Goal: Task Accomplishment & Management: Manage account settings

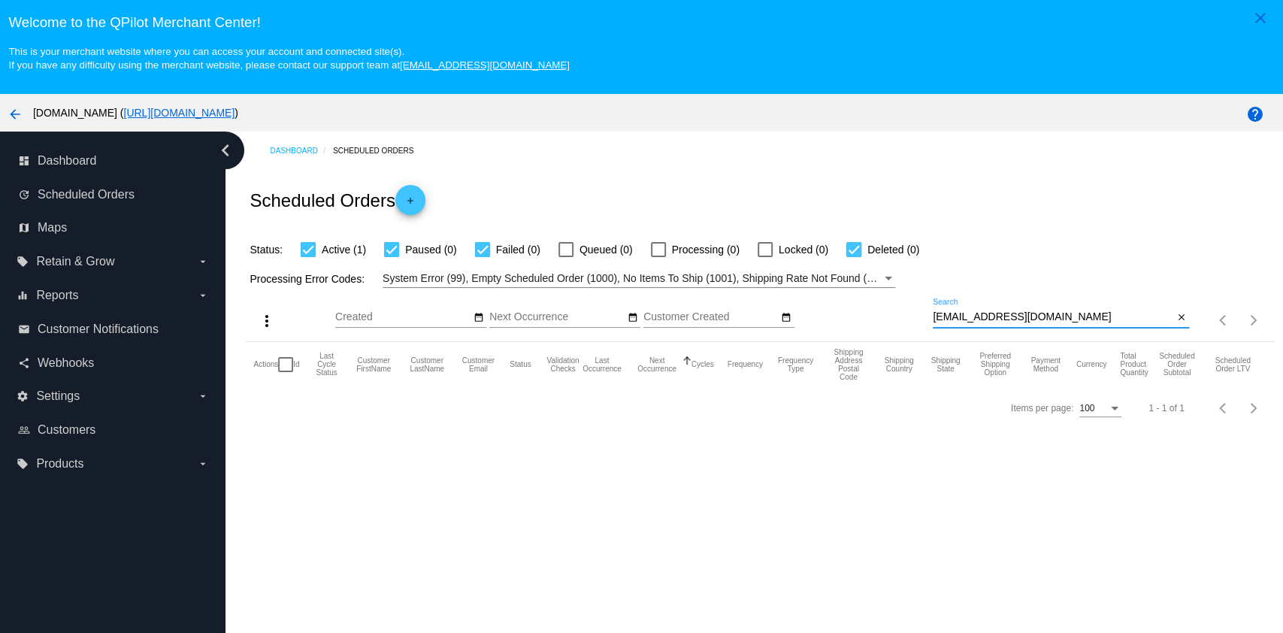
click at [1116, 311] on input "[EMAIL_ADDRESS][DOMAIN_NAME]" at bounding box center [1052, 317] width 240 height 12
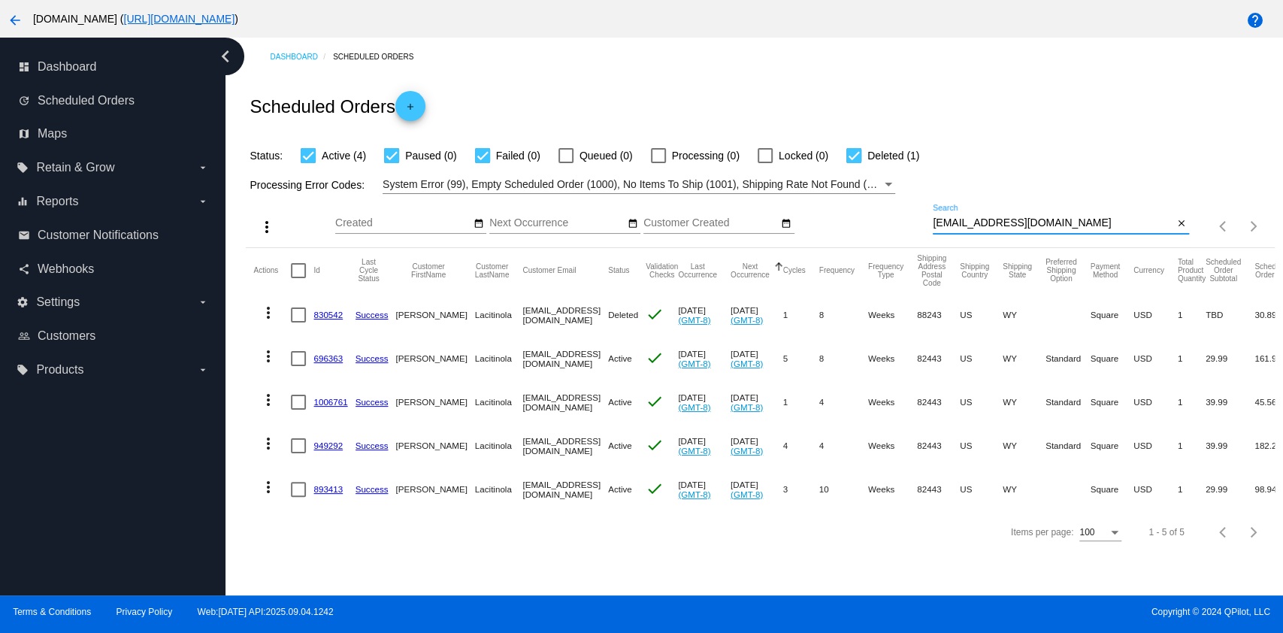
type input "[EMAIL_ADDRESS][DOMAIN_NAME]"
click at [334, 485] on link "893413" at bounding box center [327, 489] width 29 height 10
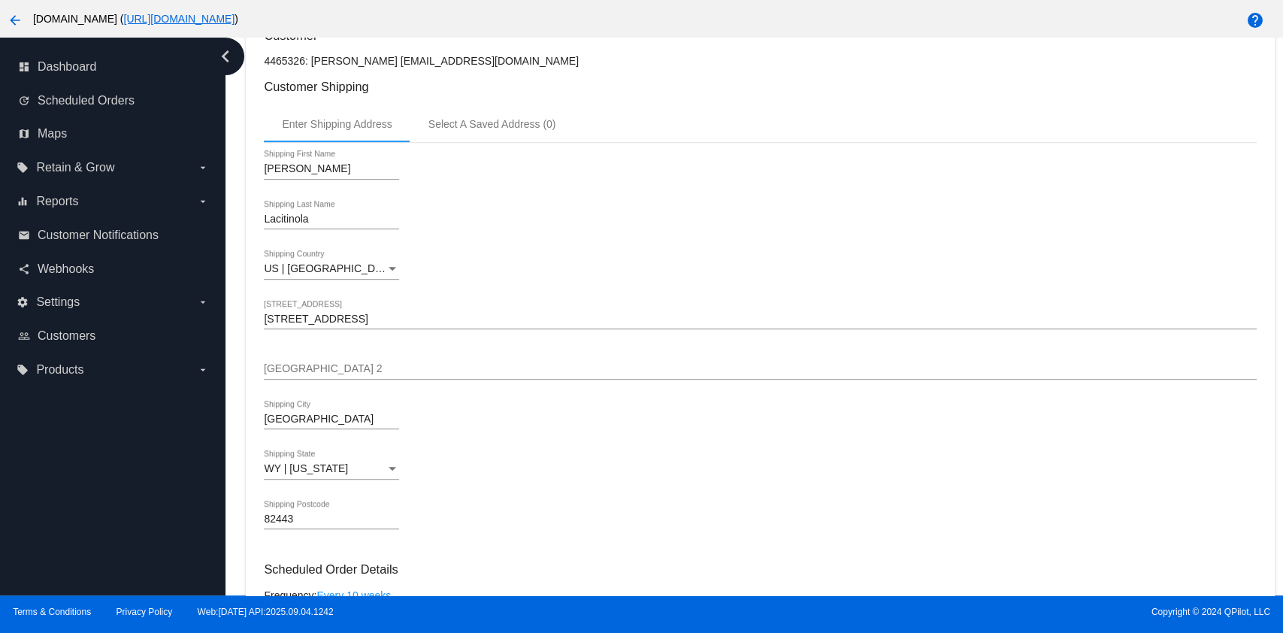
scroll to position [400, 0]
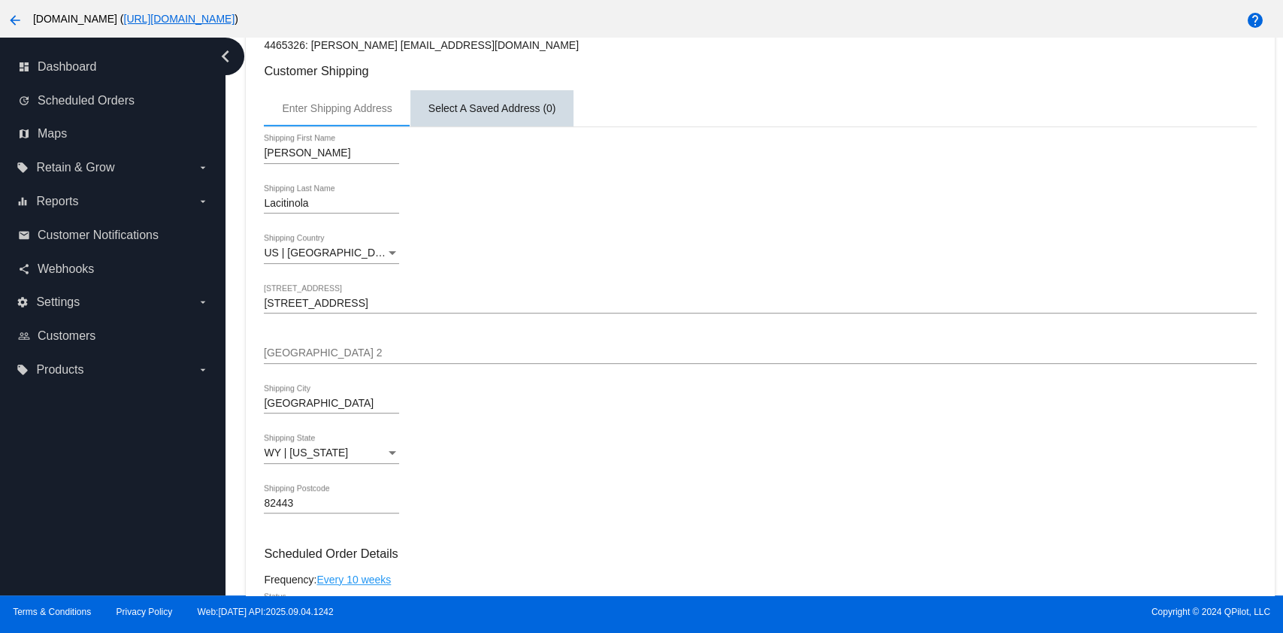
click at [469, 113] on div "Select A Saved Address (0)" at bounding box center [492, 108] width 128 height 12
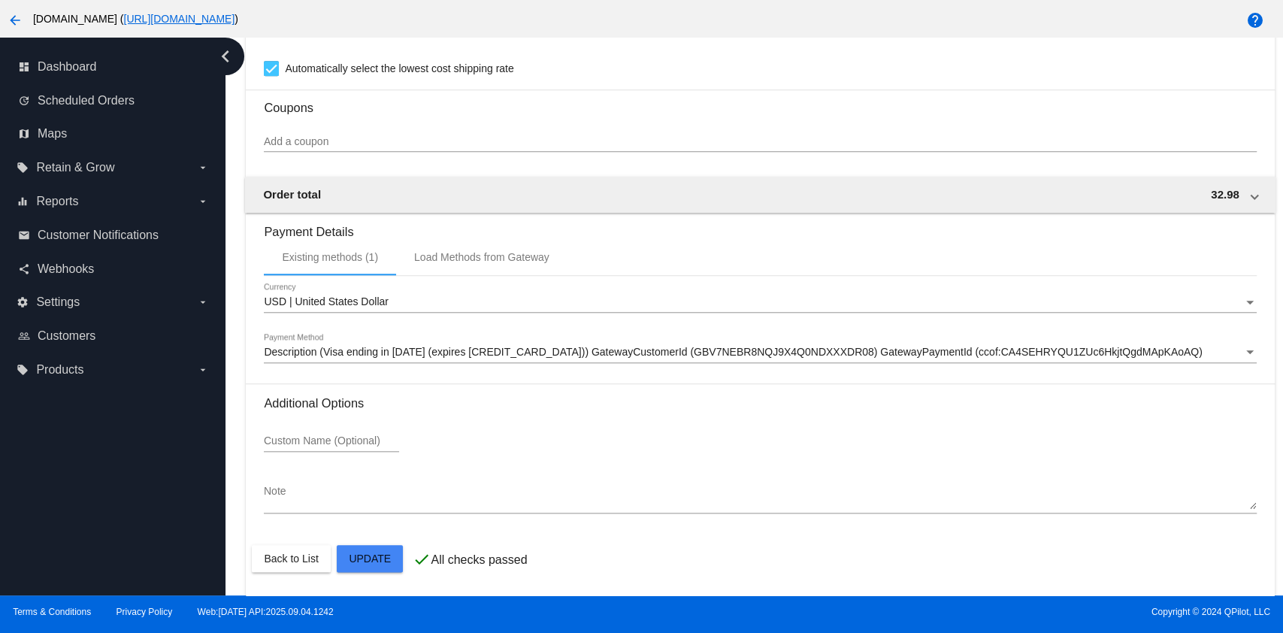
scroll to position [192, 0]
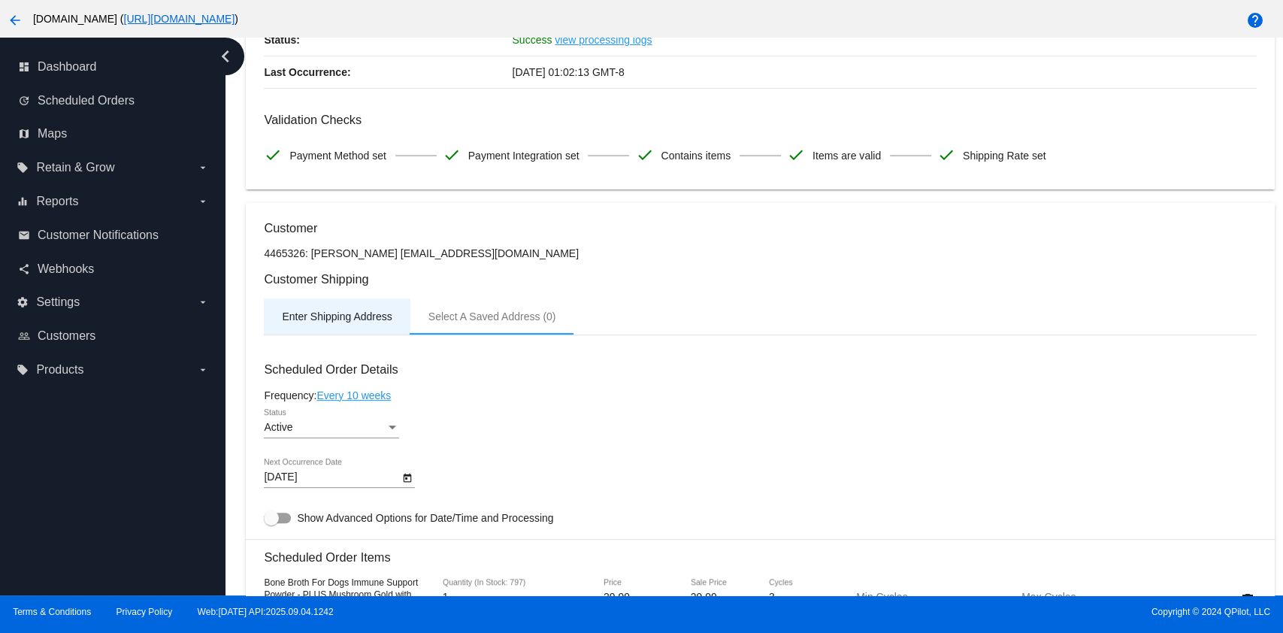
click at [349, 316] on div "Enter Shipping Address" at bounding box center [337, 316] width 110 height 12
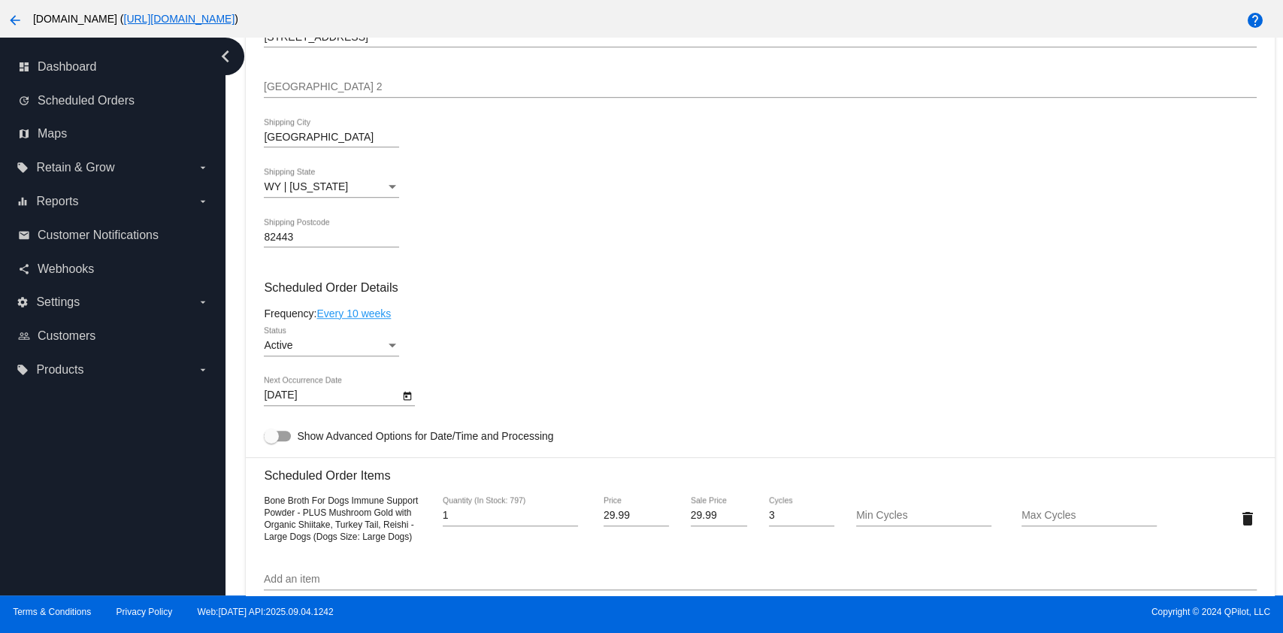
scroll to position [594, 0]
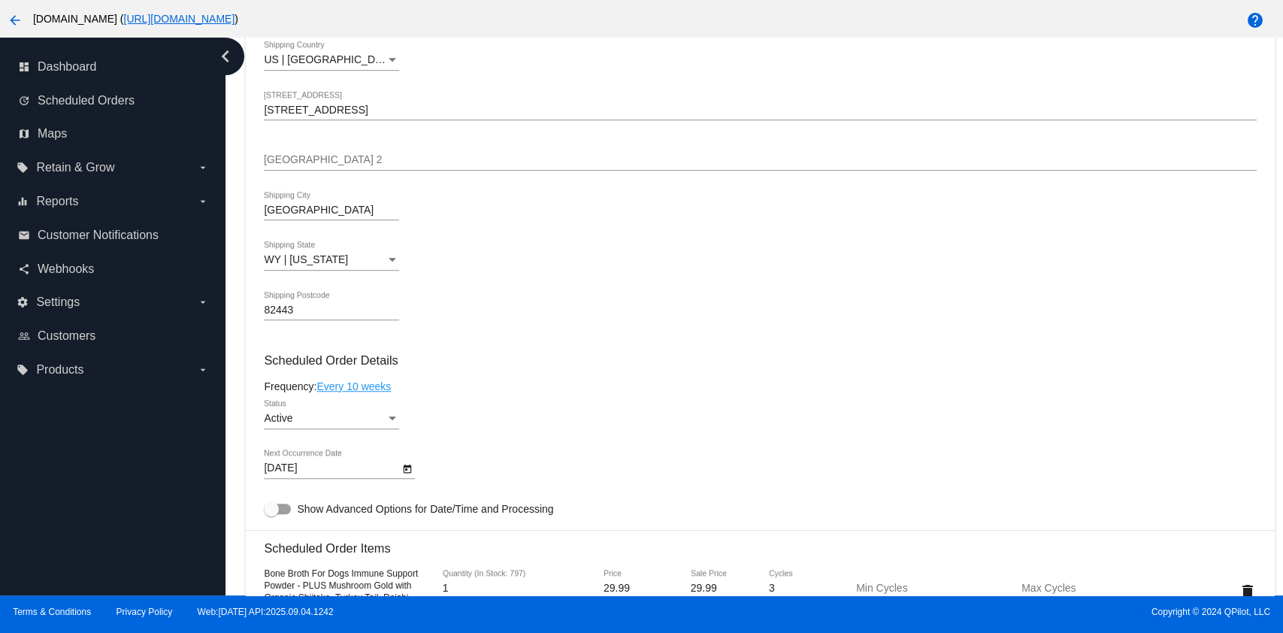
click at [439, 141] on div "[PERSON_NAME] First Name Lacitinola Shipping Last Name [GEOGRAPHIC_DATA] | [GEO…" at bounding box center [760, 137] width 992 height 407
click at [439, 149] on div "[GEOGRAPHIC_DATA] 2" at bounding box center [760, 155] width 992 height 29
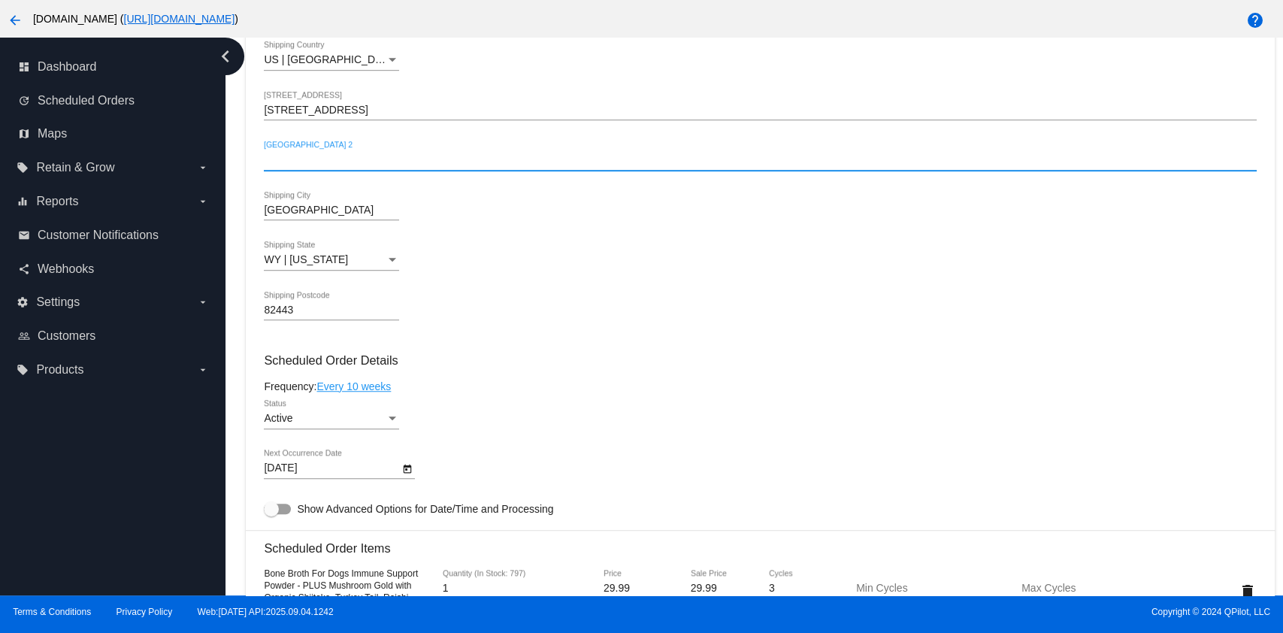
paste input "[STREET_ADDRESS][US_STATE]"
type input "[STREET_ADDRESS][US_STATE]"
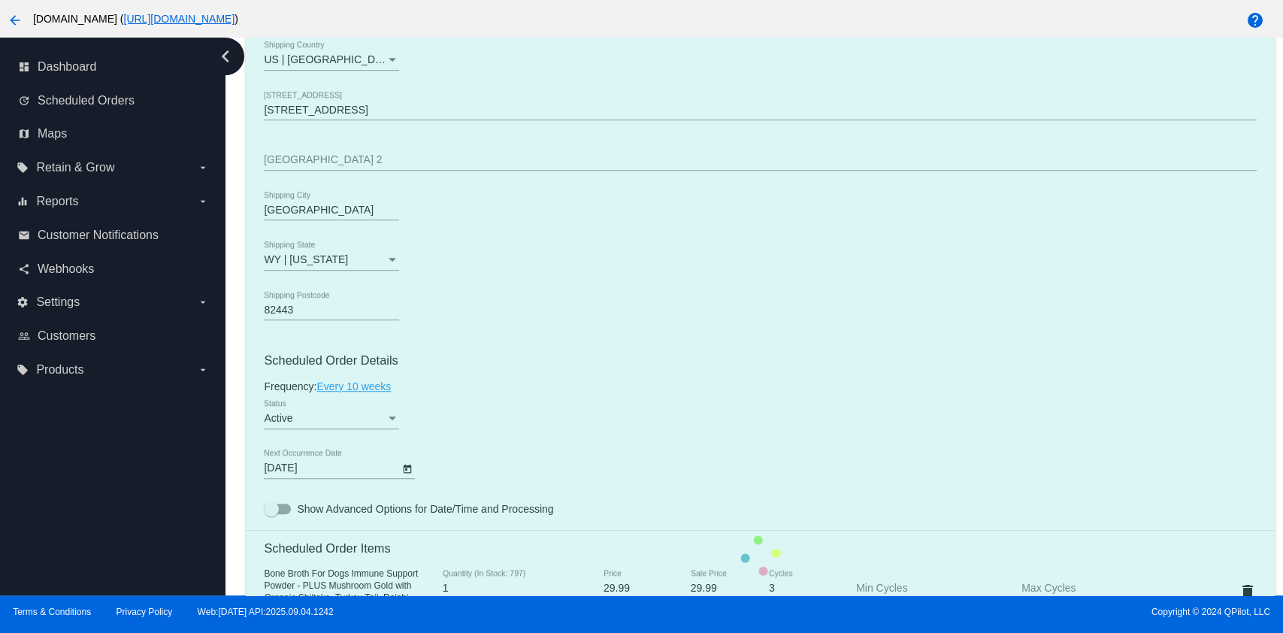
click at [563, 312] on mat-card "Customer 4465326: [PERSON_NAME] [EMAIL_ADDRESS][DOMAIN_NAME] Customer Shipping …" at bounding box center [760, 556] width 1028 height 1508
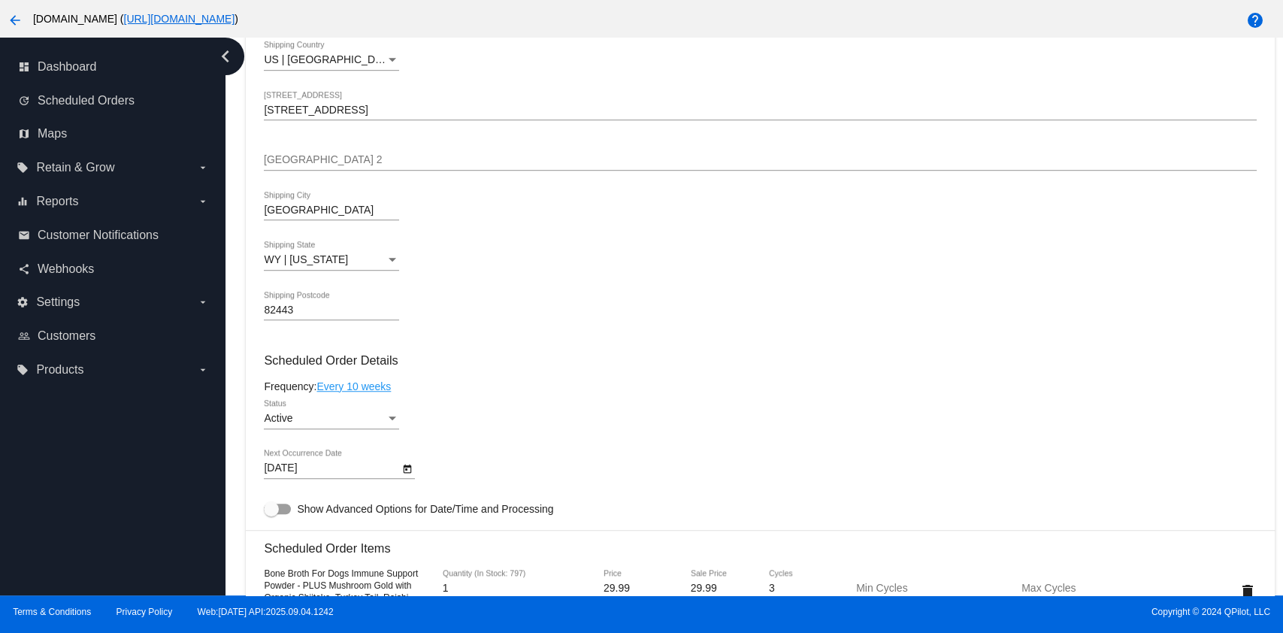
click at [525, 153] on div "[GEOGRAPHIC_DATA] 2" at bounding box center [760, 155] width 992 height 29
paste input "[STREET_ADDRESS][US_STATE]"
type input "[STREET_ADDRESS][US_STATE]"
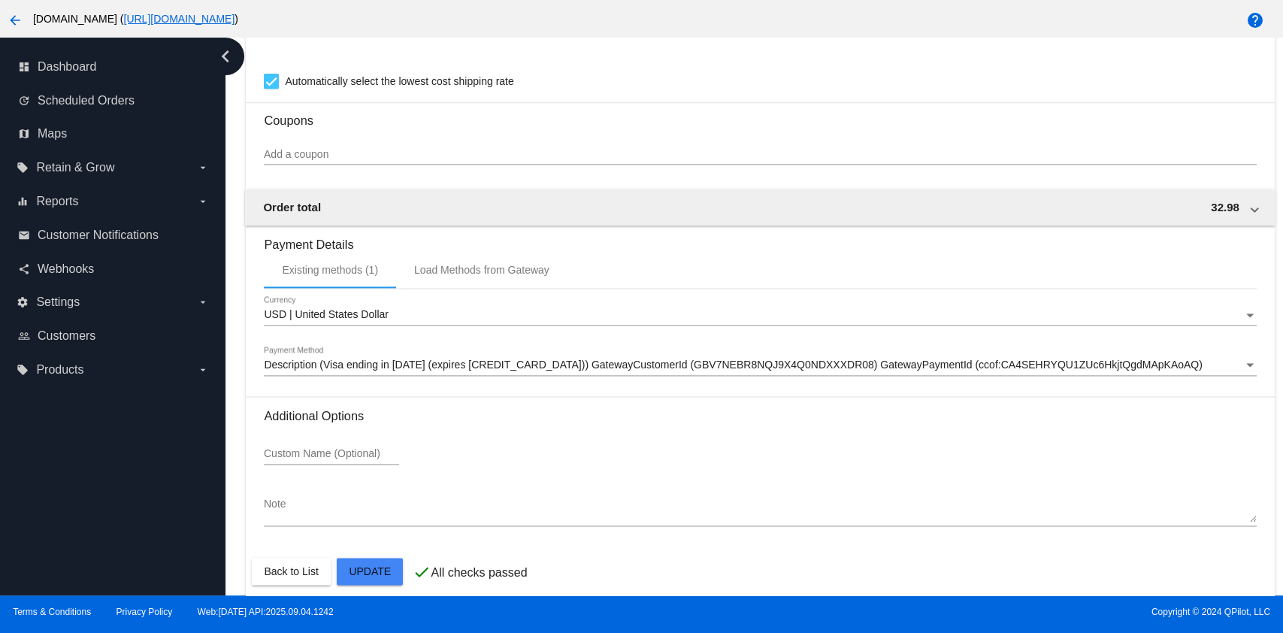
scroll to position [1317, 0]
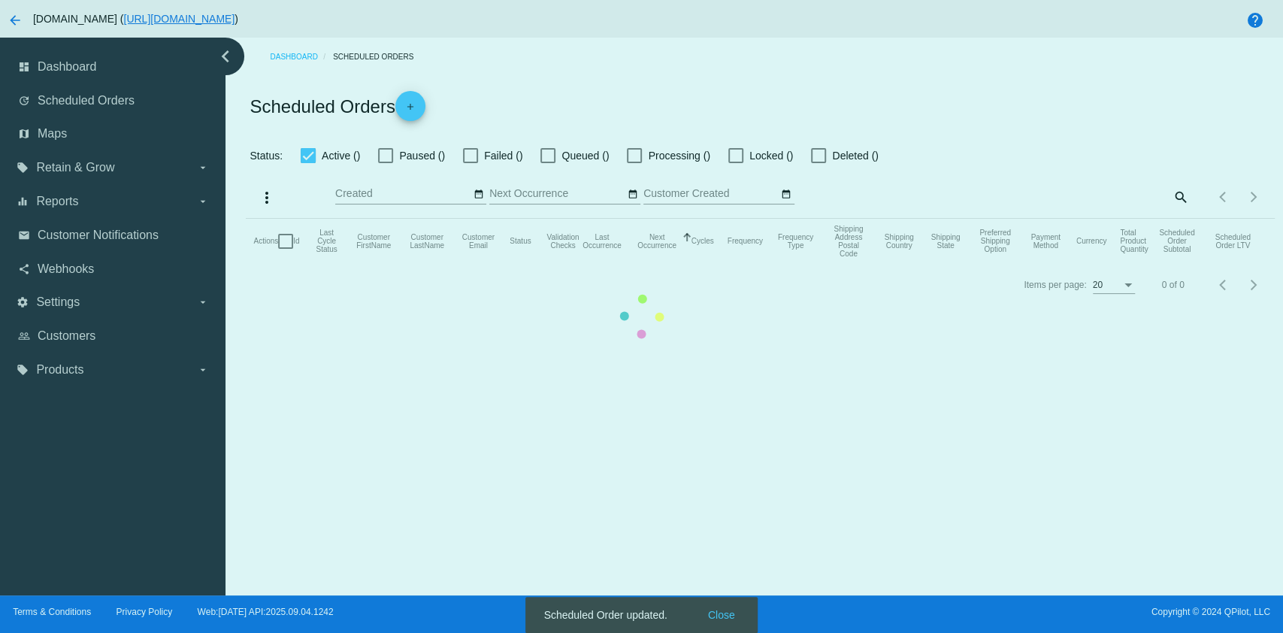
checkbox input "true"
